Goal: Communication & Community: Share content

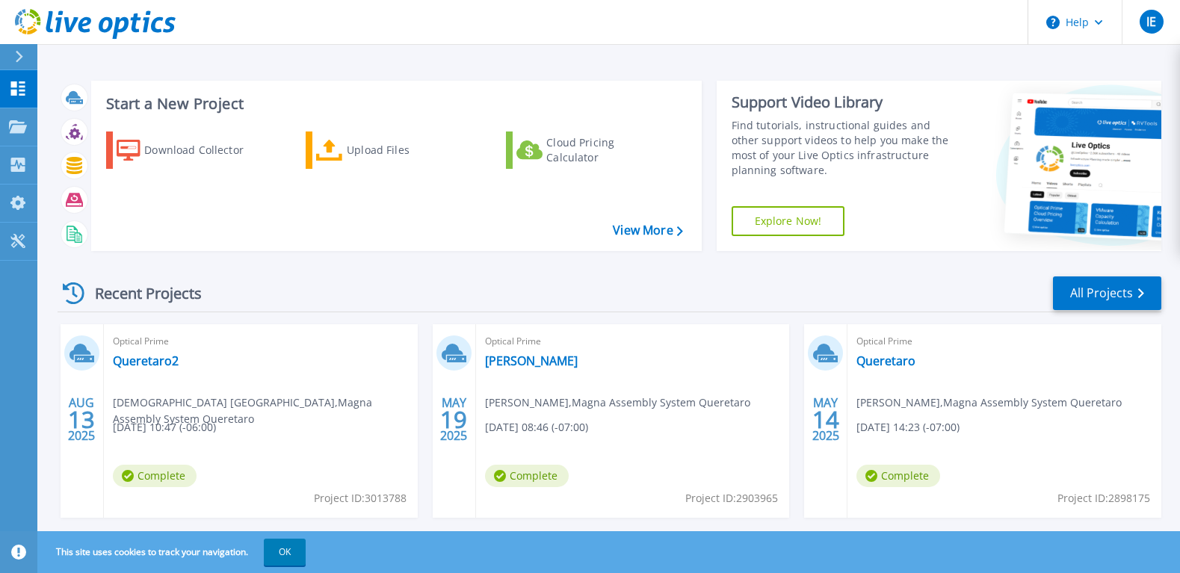
scroll to position [31, 0]
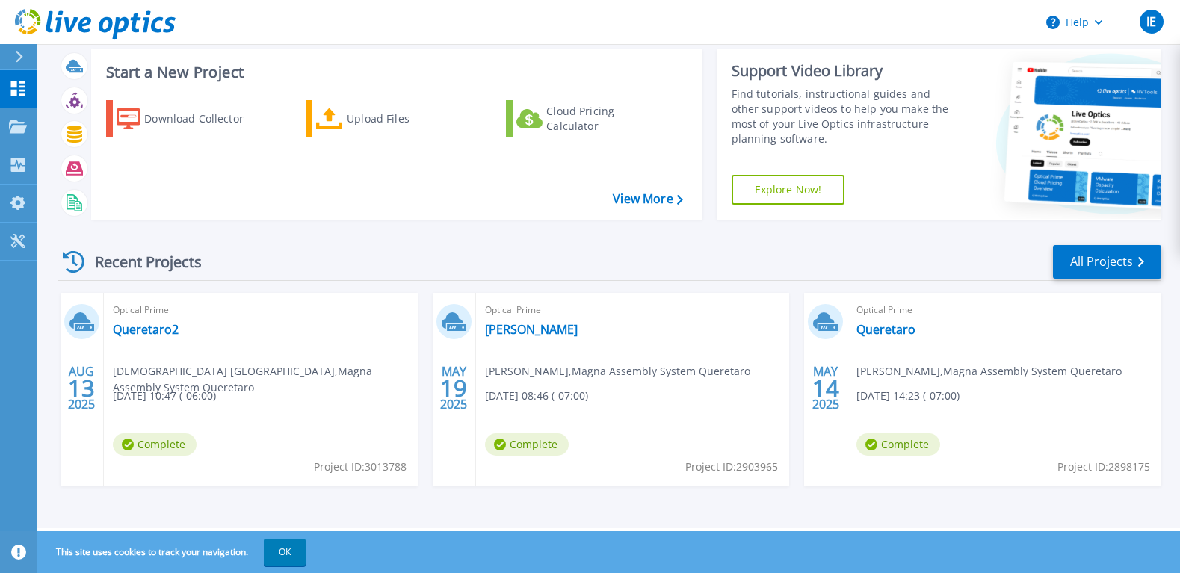
click at [831, 508] on div "AUG 13 2025 Optical Prime Queretaro2 ISAI ESPAÑA , Magna Assembly System Queret…" at bounding box center [604, 404] width 1116 height 223
click at [123, 514] on div "AUG 13 2025 Optical Prime Queretaro2 ISAI ESPAÑA , Magna Assembly System Queret…" at bounding box center [604, 404] width 1116 height 223
click at [350, 435] on div "Optical Prime Queretaro2 ISAI ESPAÑA , Magna Assembly System Queretaro 08/13/20…" at bounding box center [261, 390] width 314 height 194
click at [129, 330] on link "Queretaro2" at bounding box center [146, 329] width 66 height 15
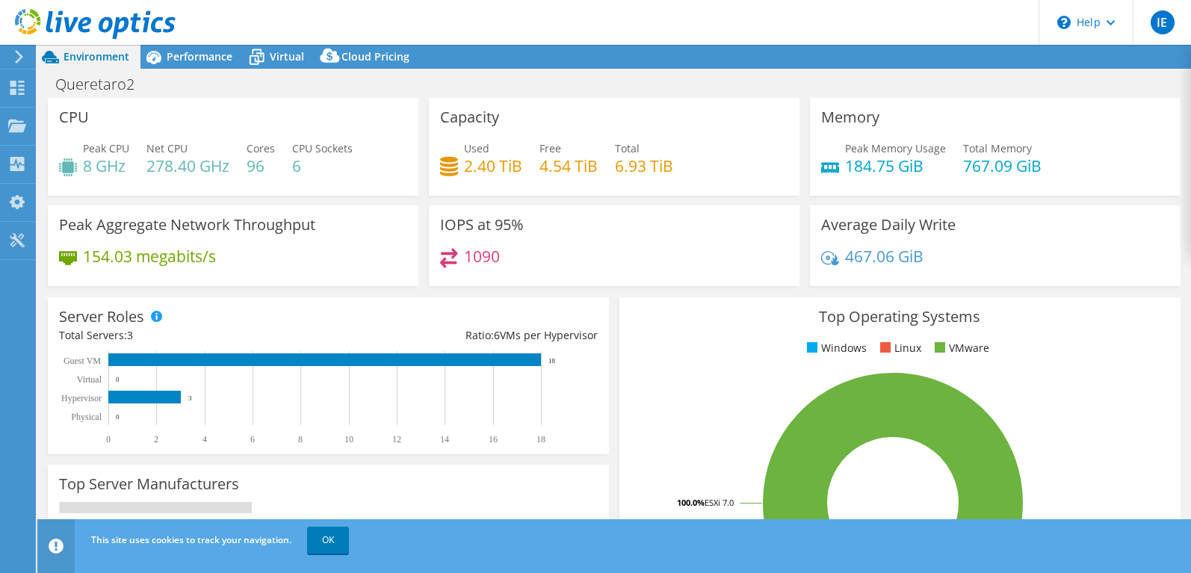
select select "USD"
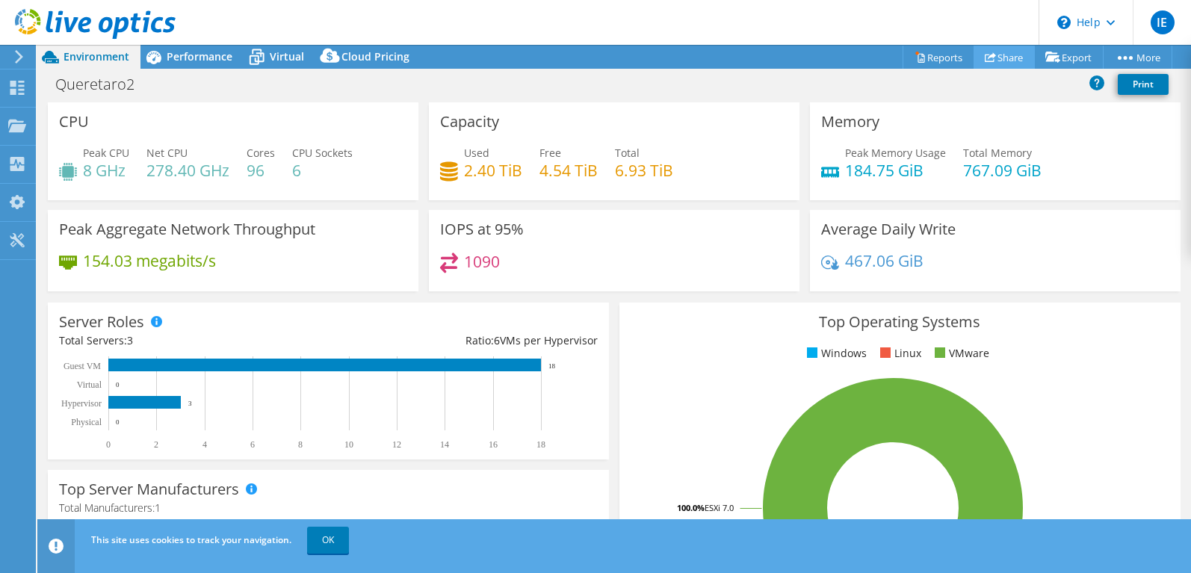
click at [986, 58] on icon at bounding box center [990, 57] width 11 height 11
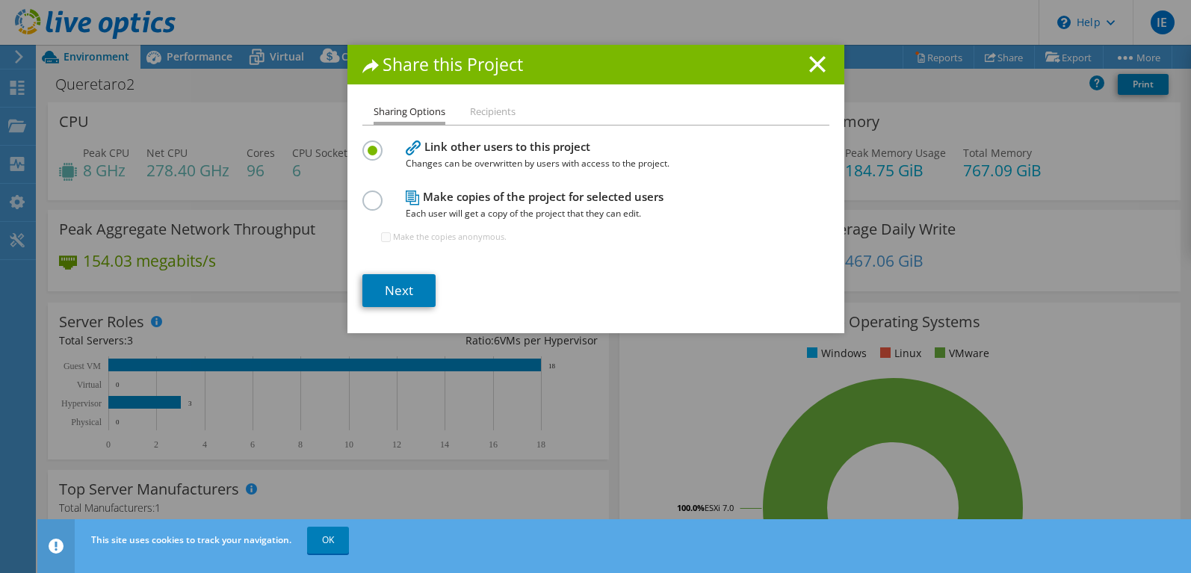
click at [481, 112] on li "Recipients" at bounding box center [493, 112] width 46 height 19
click at [400, 291] on link "Next" at bounding box center [398, 290] width 73 height 33
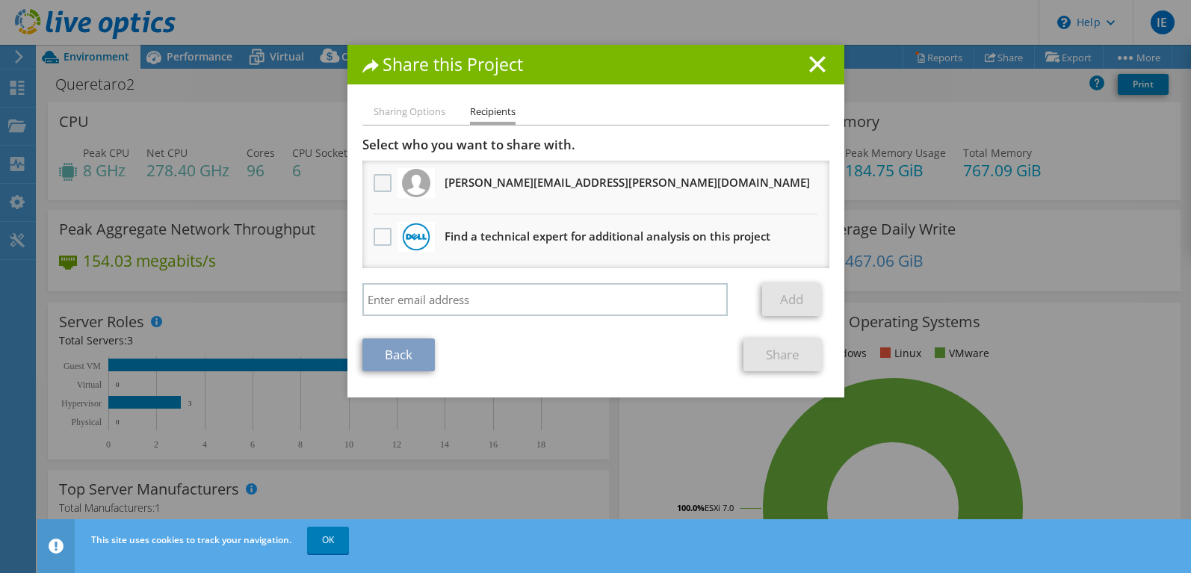
click at [374, 186] on label at bounding box center [385, 183] width 22 height 18
click at [0, 0] on input "checkbox" at bounding box center [0, 0] width 0 height 0
click at [782, 354] on link "Share" at bounding box center [783, 355] width 78 height 33
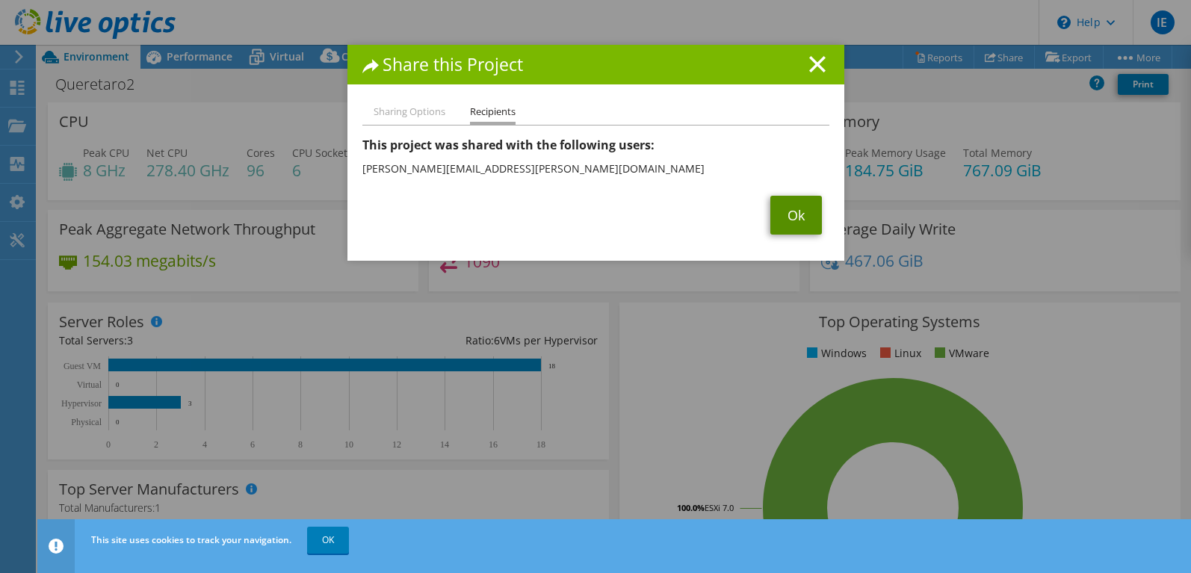
click at [781, 219] on link "Ok" at bounding box center [796, 215] width 52 height 39
